Goal: Task Accomplishment & Management: Complete application form

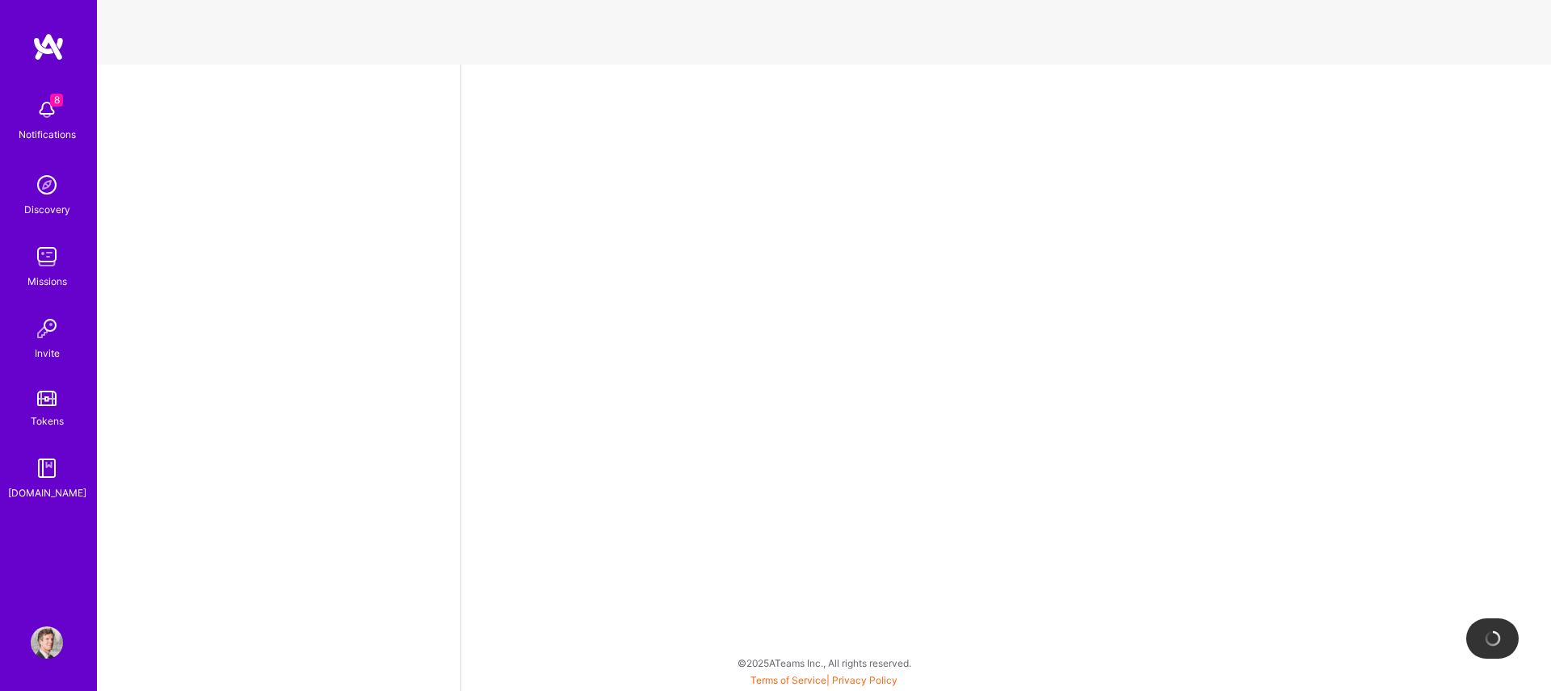
select select "US"
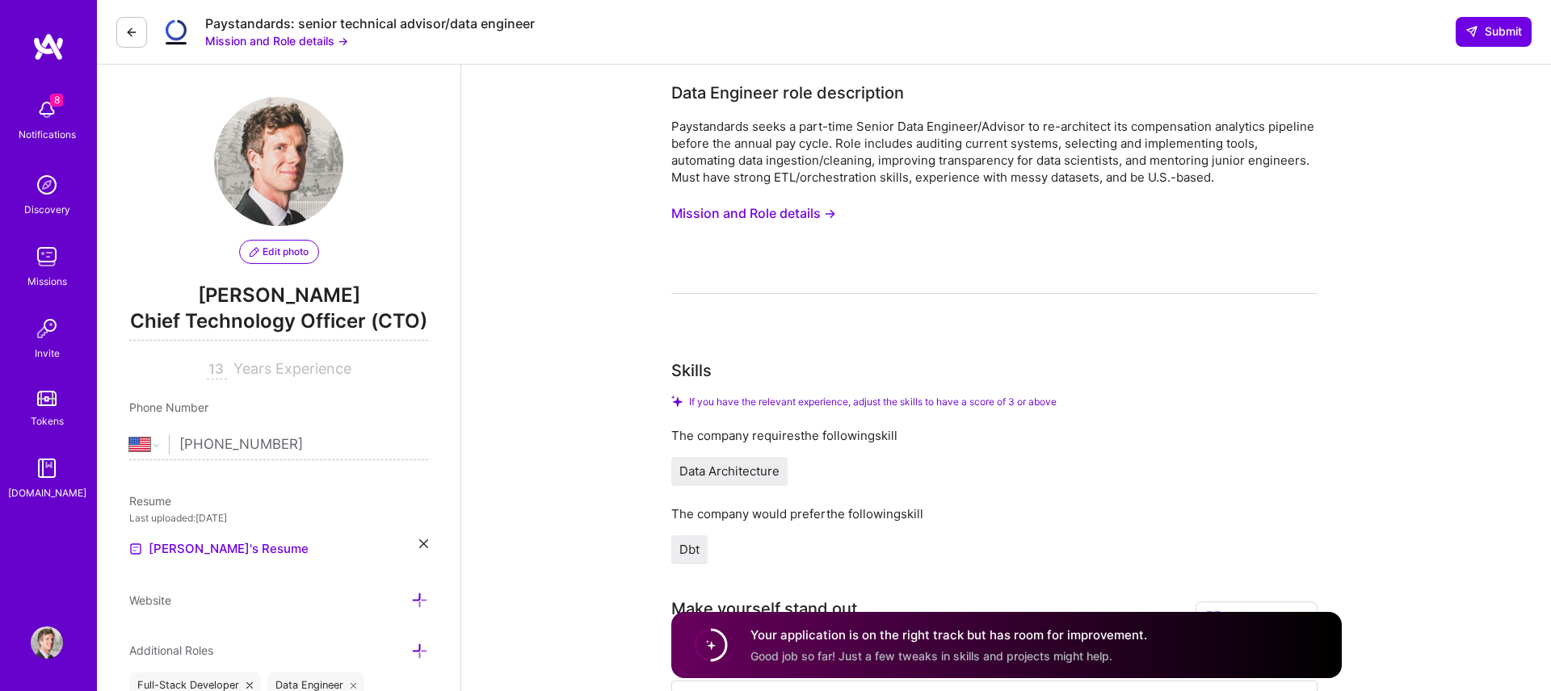
click at [44, 112] on img at bounding box center [47, 110] width 32 height 32
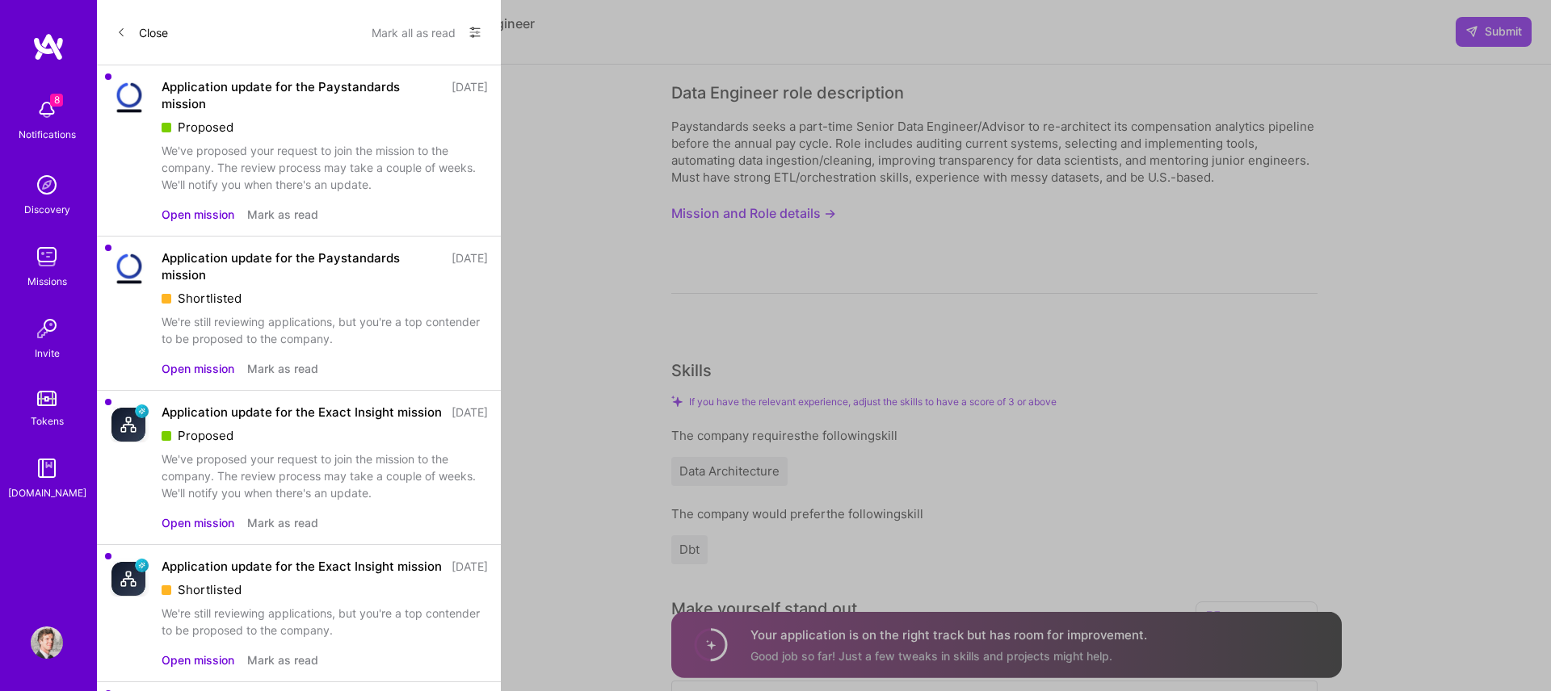
click at [139, 33] on button "Close" at bounding box center [142, 32] width 52 height 26
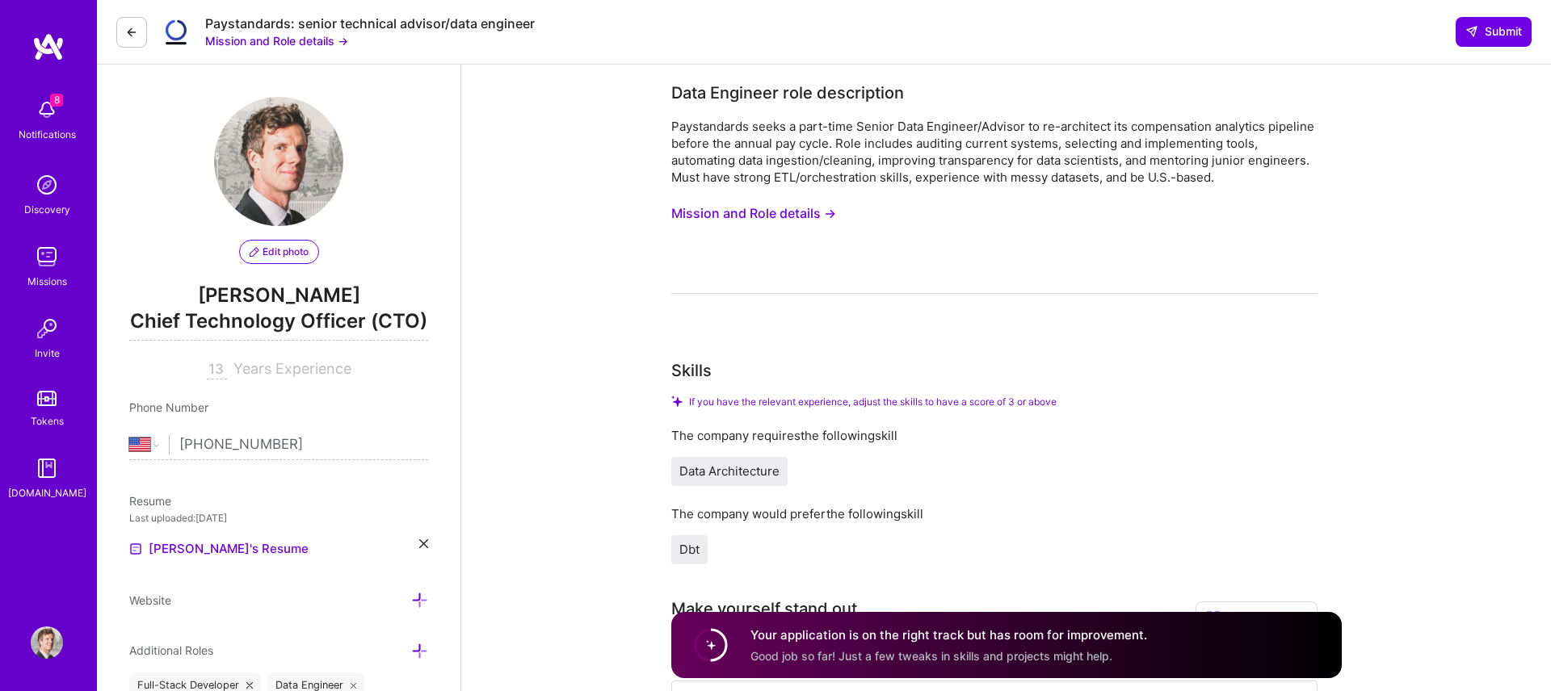
click at [46, 113] on img at bounding box center [47, 110] width 32 height 32
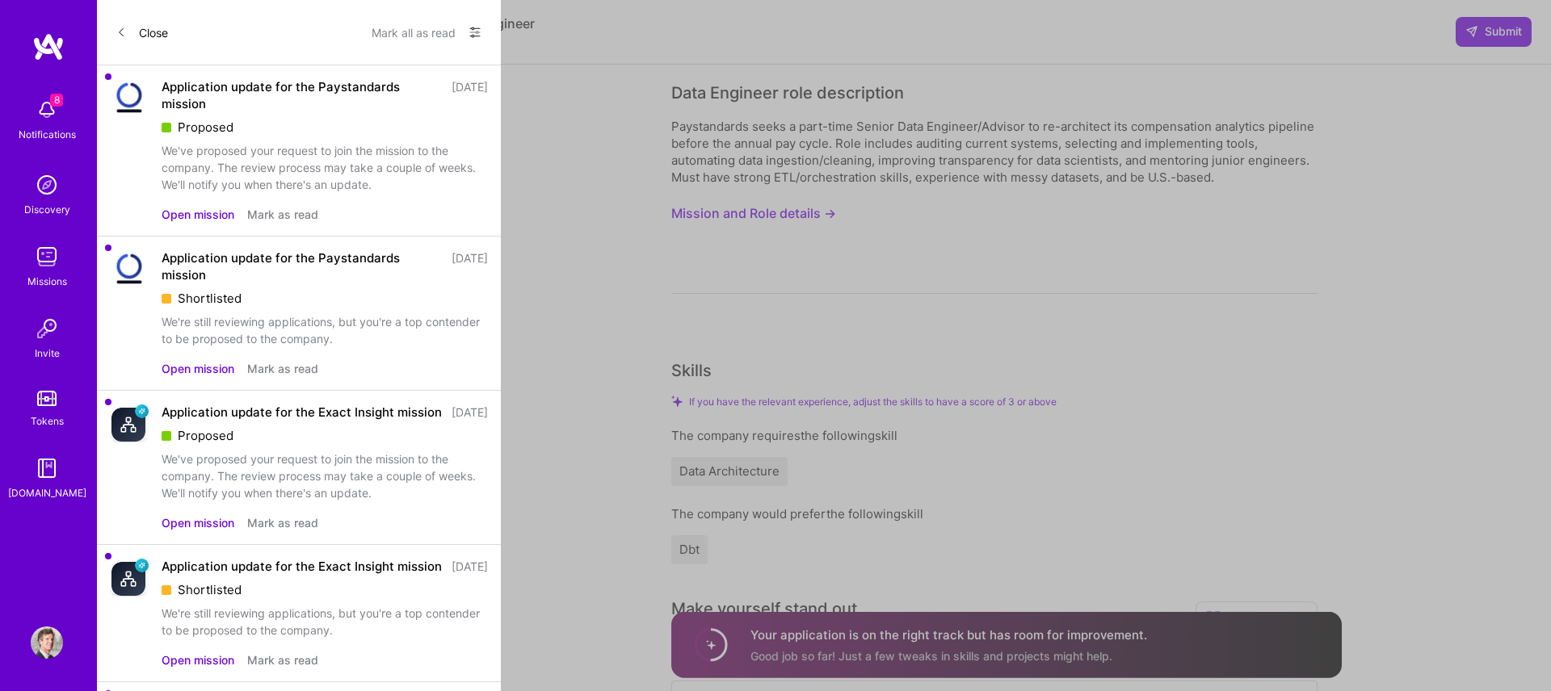
click at [441, 30] on button "Mark all as read" at bounding box center [413, 32] width 84 height 26
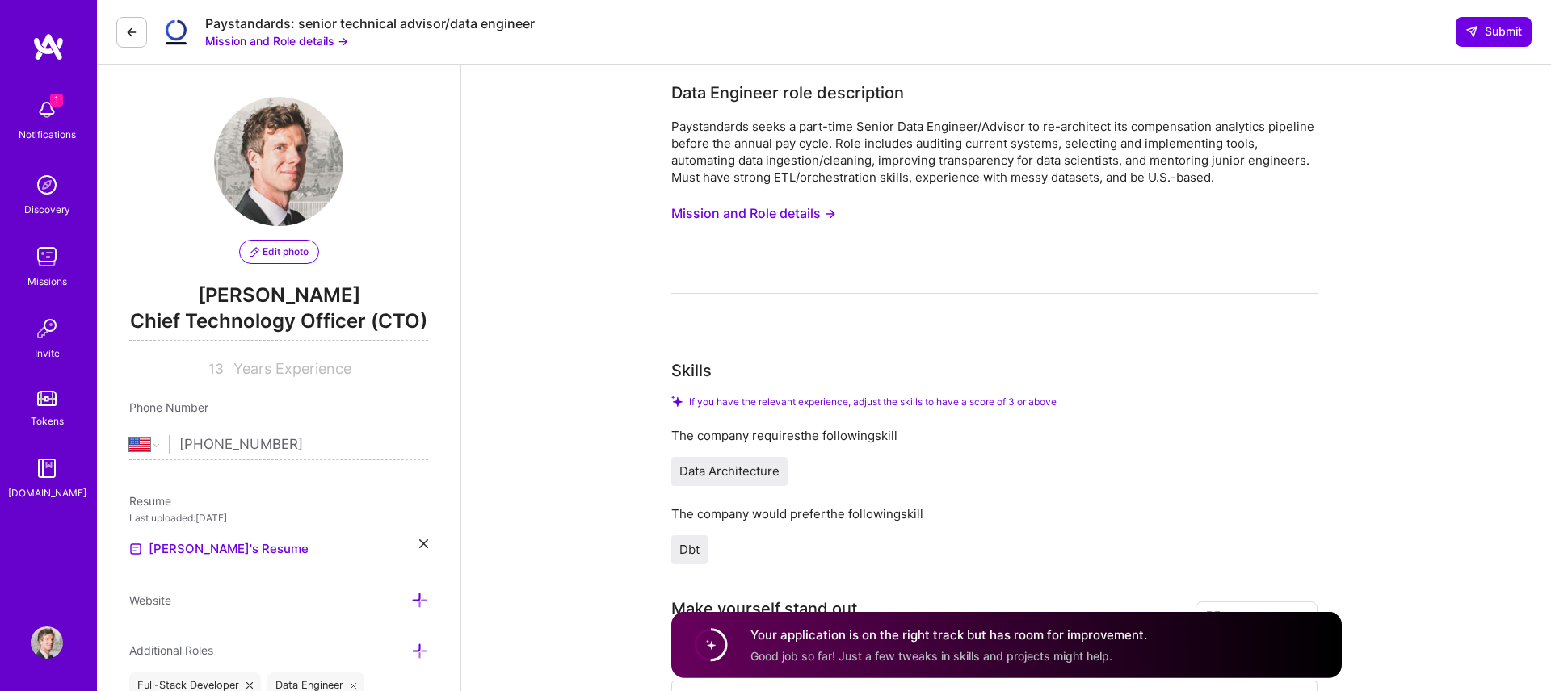
click at [47, 262] on img at bounding box center [47, 257] width 32 height 32
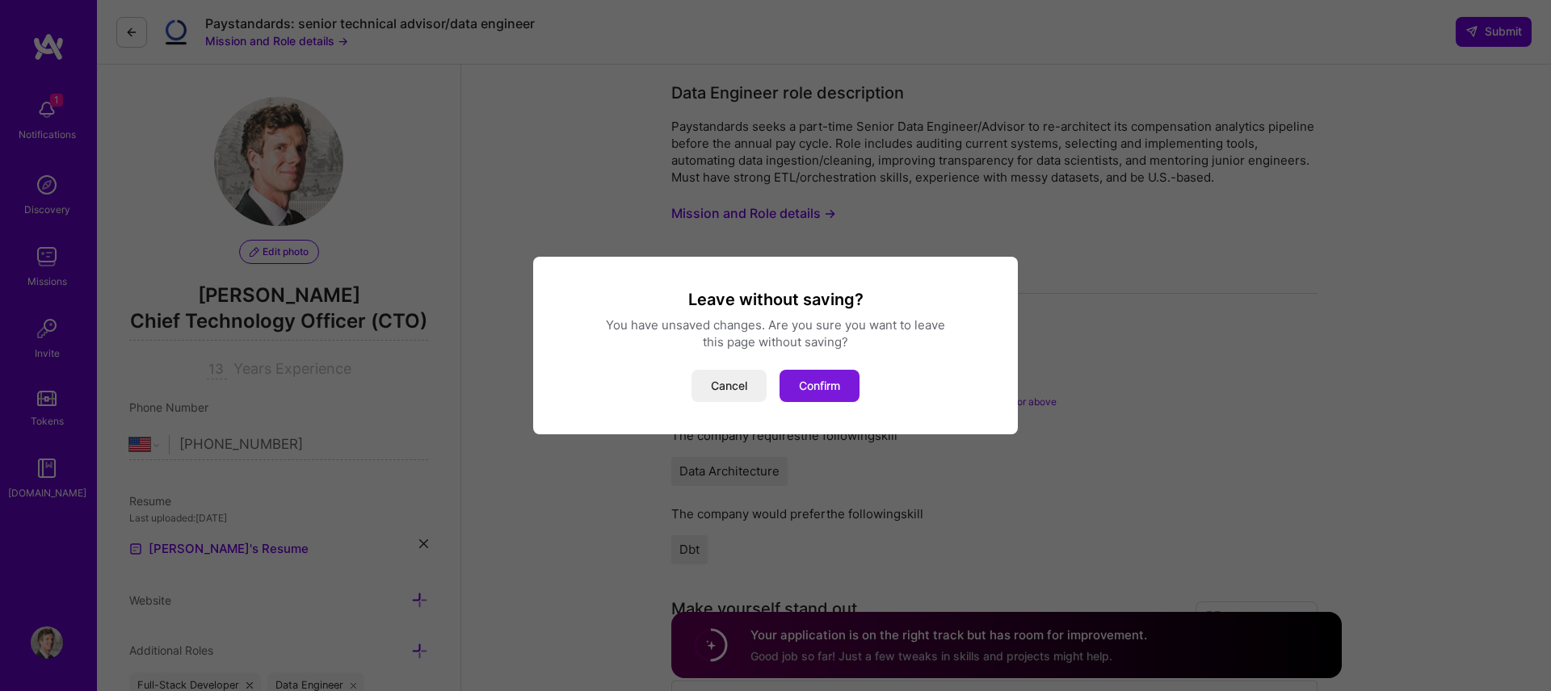
click at [801, 384] on button "Confirm" at bounding box center [819, 386] width 80 height 32
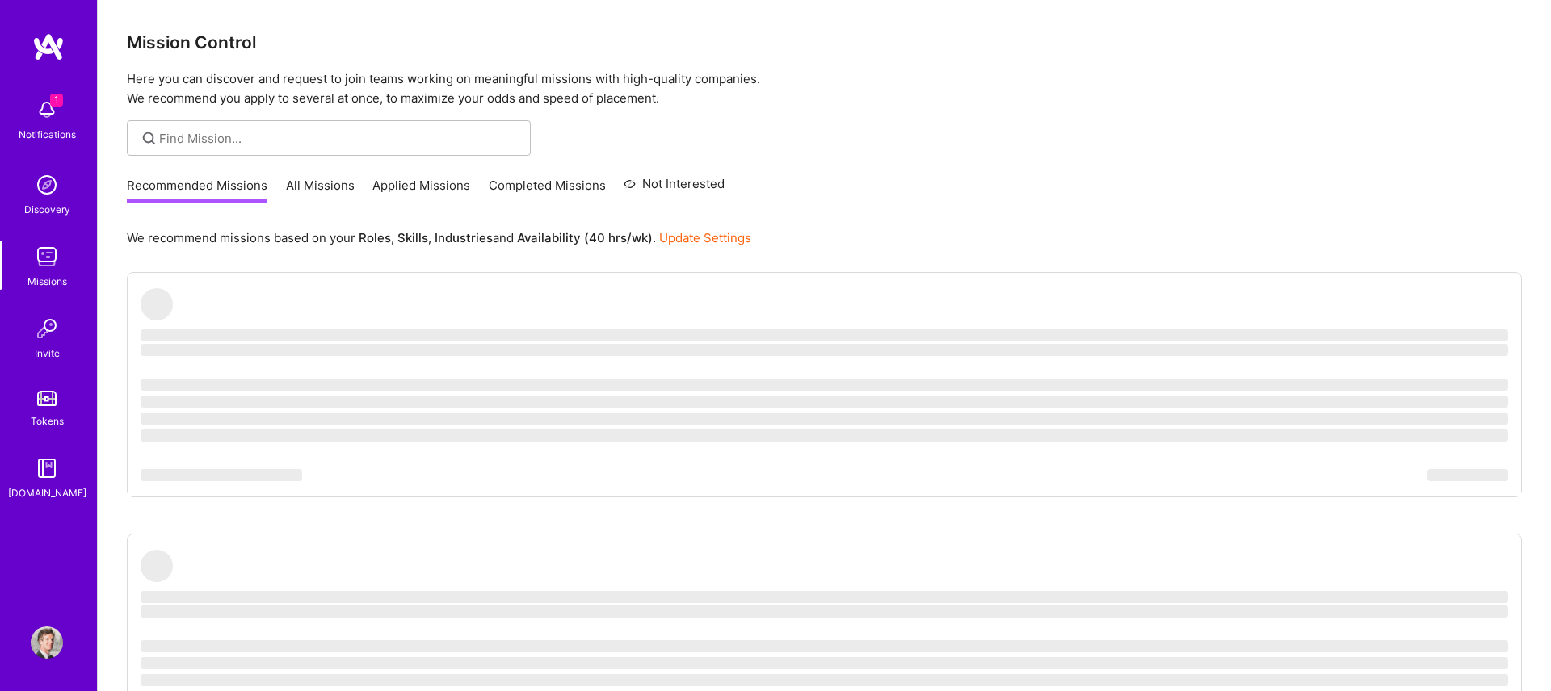
click at [424, 181] on link "Applied Missions" at bounding box center [421, 190] width 98 height 27
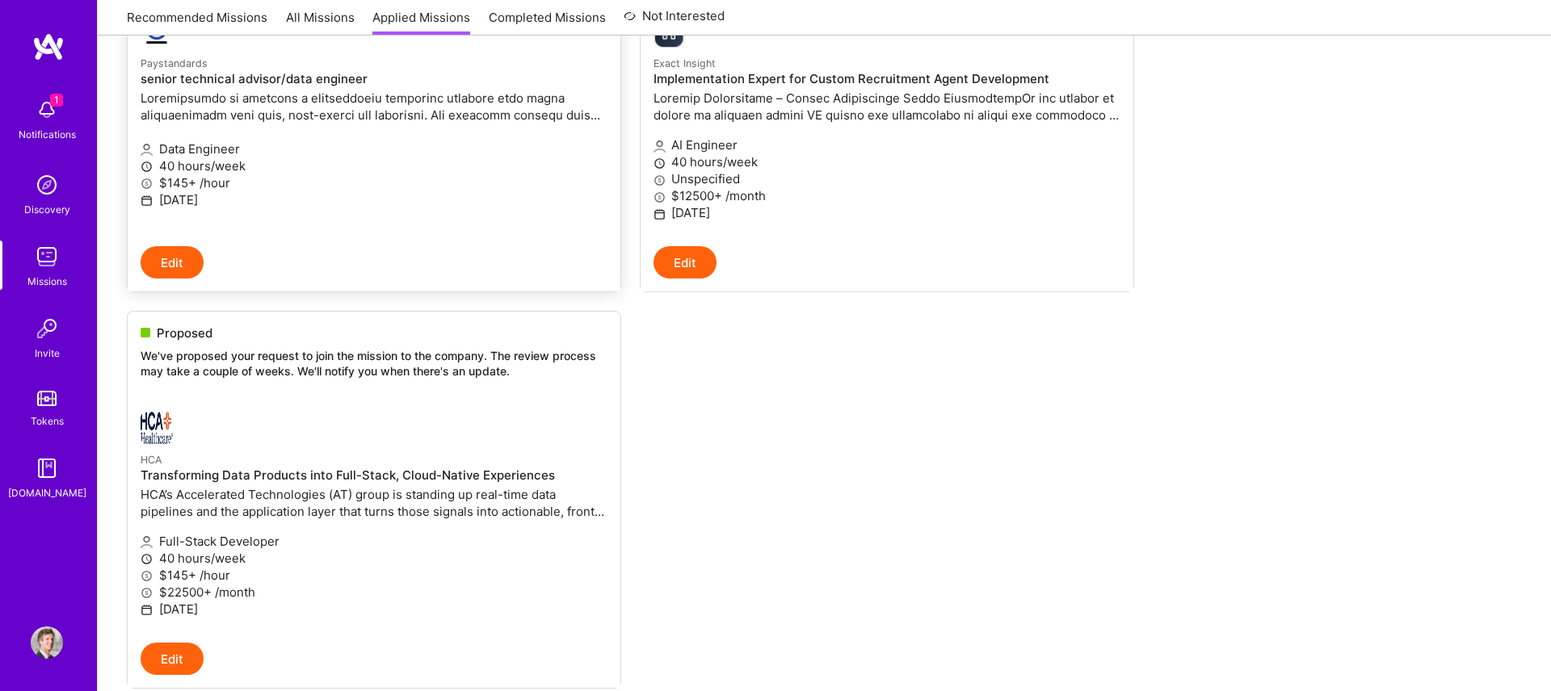
scroll to position [354, 0]
